Goal: Information Seeking & Learning: Learn about a topic

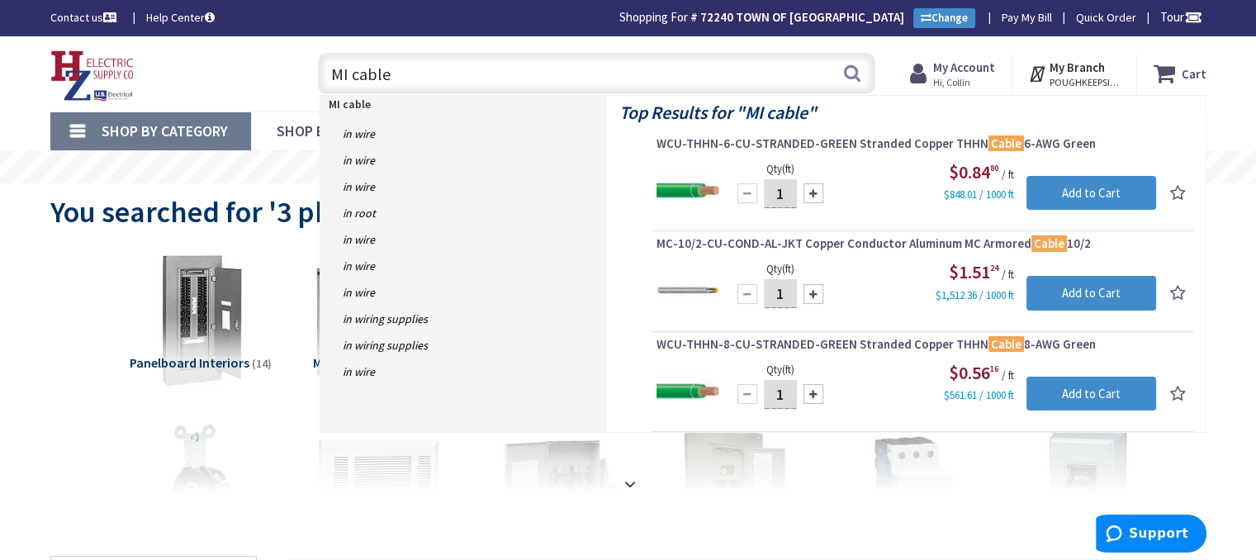
click at [435, 70] on input "MI cable" at bounding box center [597, 73] width 558 height 41
type input "M"
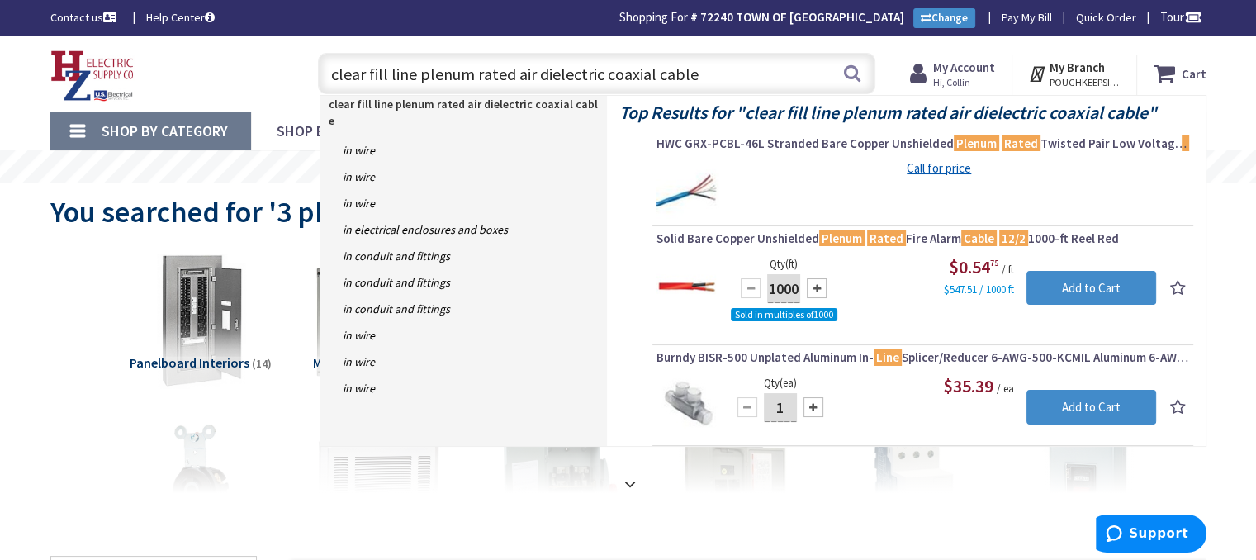
type input "clear fill line plenum rated air dielectric coaxial cable"
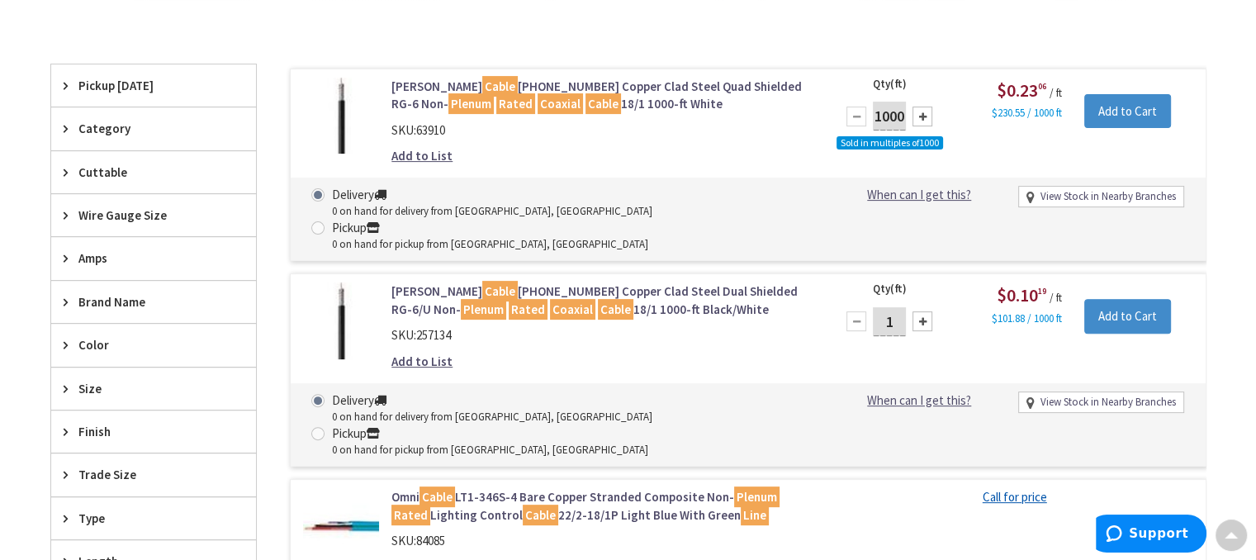
scroll to position [414, 0]
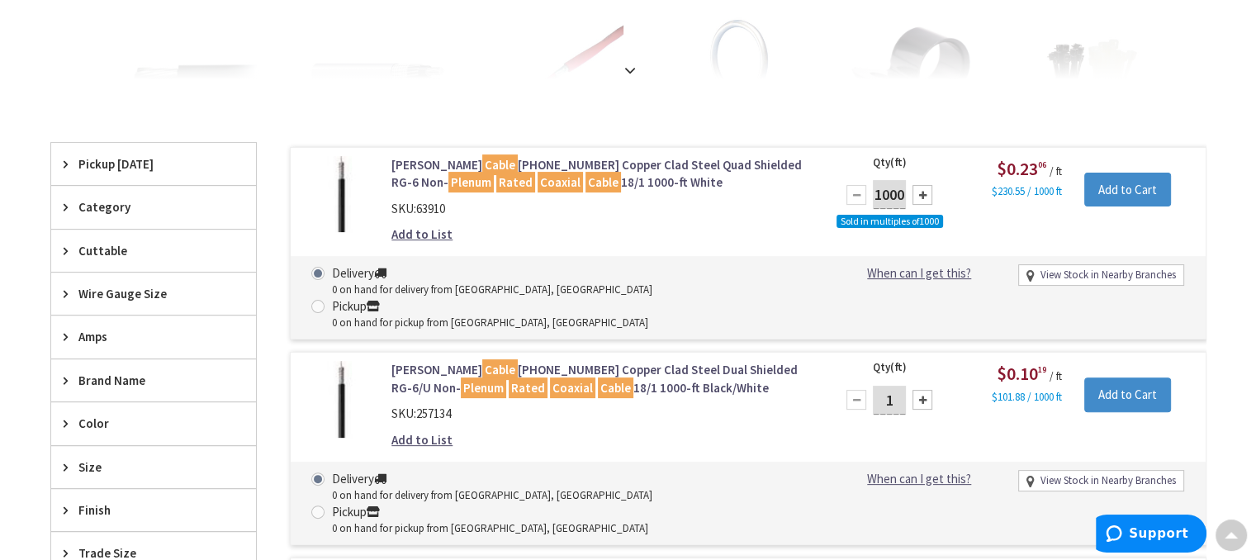
click at [564, 159] on link "Coleman Cable 92042-46-01 Copper Clad Steel Quad Shielded RG-6 Non- Plenum Rate…" at bounding box center [602, 174] width 420 height 36
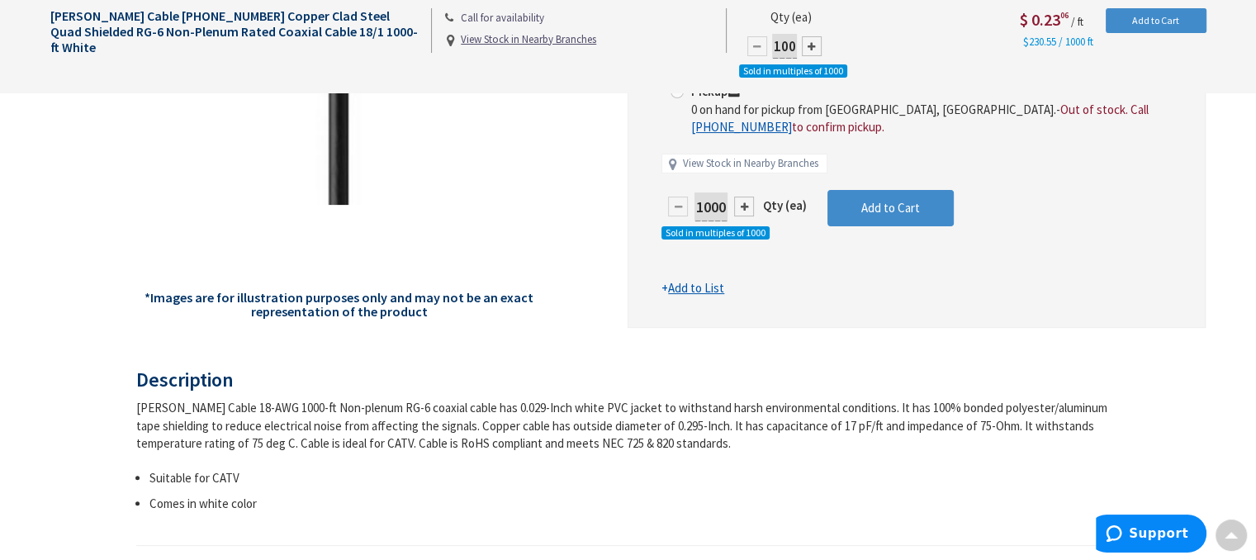
scroll to position [415, 0]
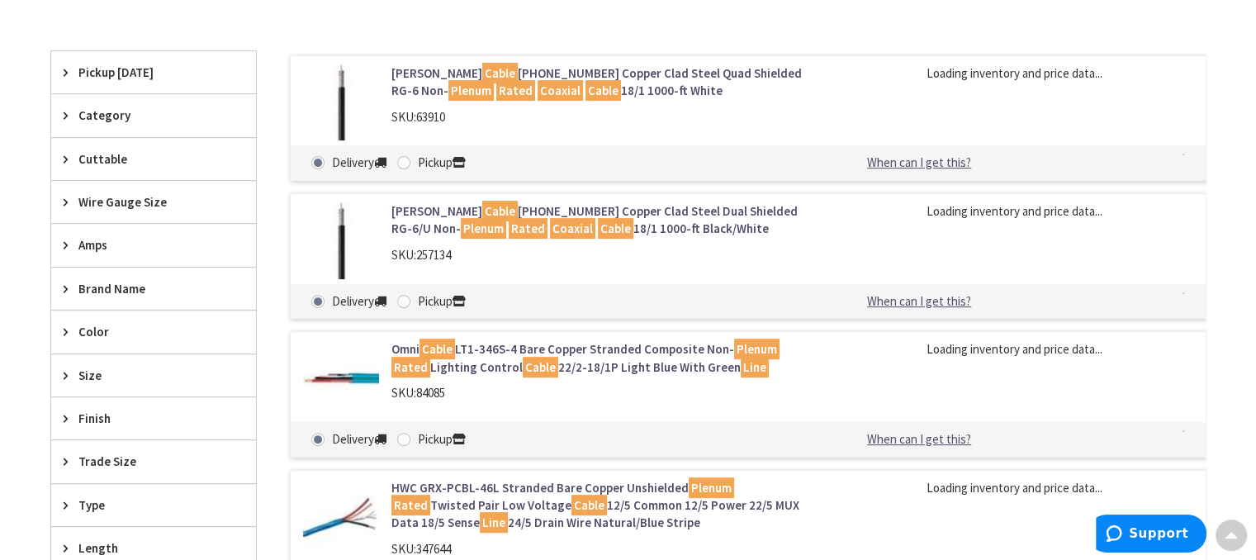
scroll to position [531, 0]
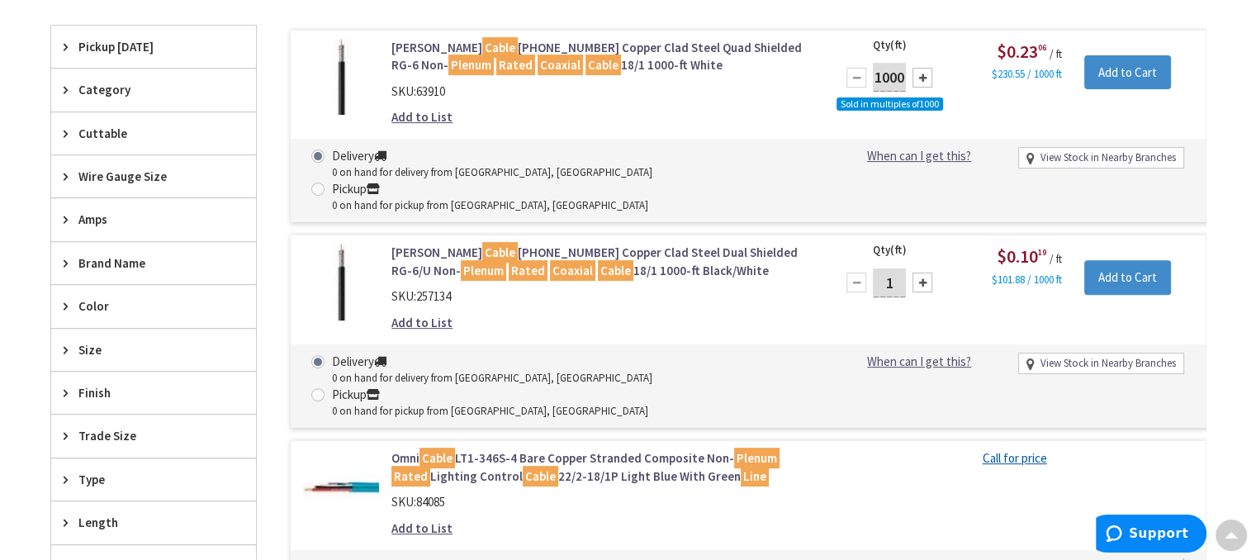
click at [542, 244] on link "Coleman Cable 92003-46-08 Copper Clad Steel Dual Shielded RG-6/U Non- Plenum Ra…" at bounding box center [602, 262] width 420 height 36
